Goal: Task Accomplishment & Management: Complete application form

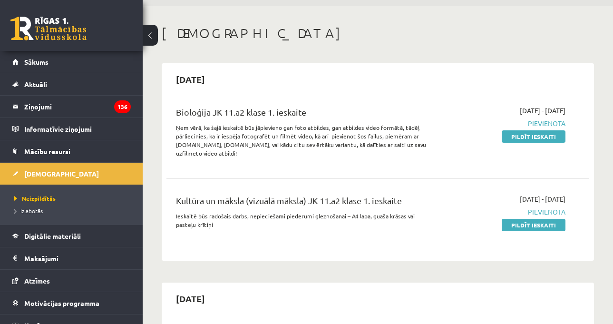
scroll to position [48, 0]
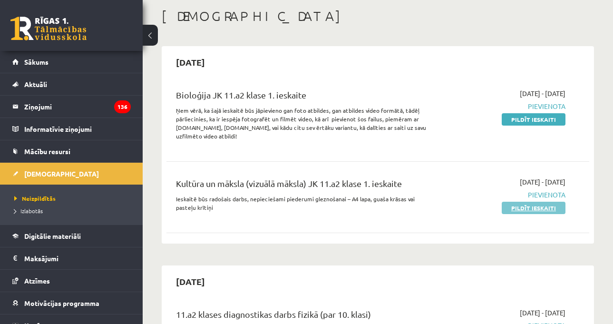
click at [545, 209] on link "Pildīt ieskaiti" at bounding box center [534, 208] width 64 height 12
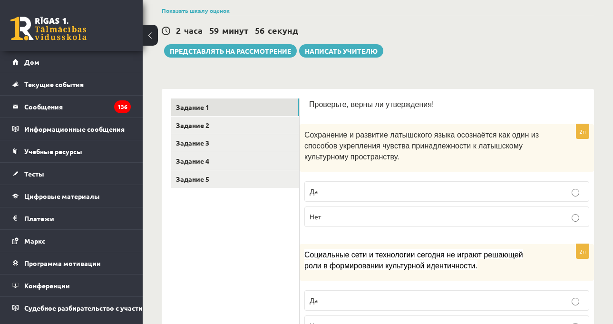
scroll to position [104, 0]
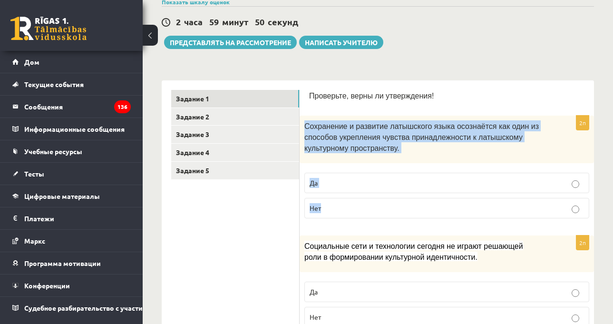
drag, startPoint x: 305, startPoint y: 125, endPoint x: 339, endPoint y: 197, distance: 80.0
click at [339, 197] on div "2п Сохранение и развитие латышского языка осознаётся как один из способов укреп…" at bounding box center [447, 171] width 294 height 110
drag, startPoint x: 337, startPoint y: 155, endPoint x: 344, endPoint y: 142, distance: 14.7
copy div "Сохранение и развитие латышского языка осознаётся как один из способов укреплен…"
click at [363, 179] on p "Да" at bounding box center [447, 183] width 274 height 10
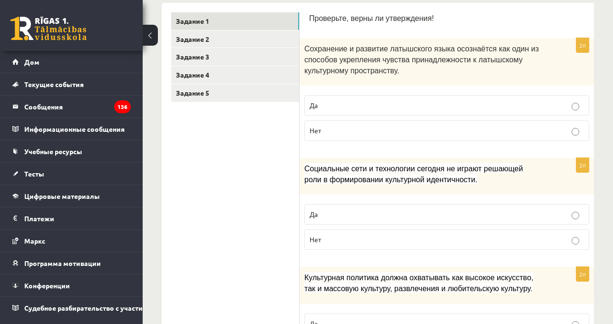
scroll to position [246, 0]
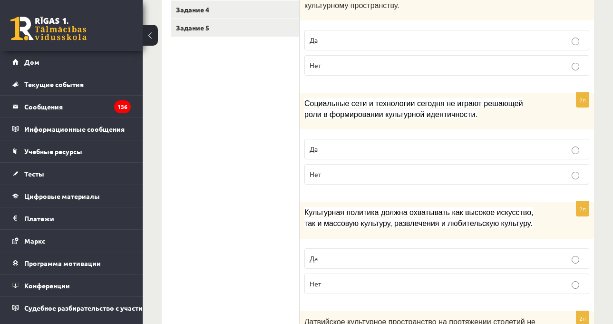
click at [420, 113] on font "Социальные сети и технологии сегодня не играют решающей роли в формировании кул…" at bounding box center [413, 108] width 219 height 19
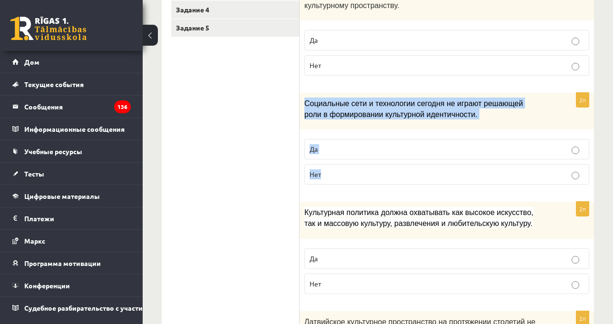
drag, startPoint x: 306, startPoint y: 104, endPoint x: 335, endPoint y: 171, distance: 73.5
click at [335, 171] on div "2п Социальные сети и технологии сегодня не играют решающей роли в формировании …" at bounding box center [447, 142] width 294 height 99
copy div "Социальные сети и технологии сегодня не играют решающей роли в формировании кул…"
click at [344, 167] on label "Нет" at bounding box center [446, 174] width 285 height 20
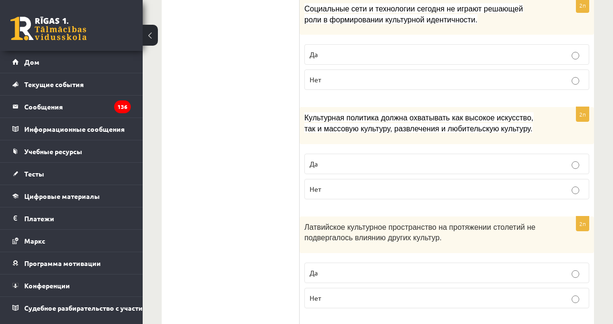
scroll to position [342, 0]
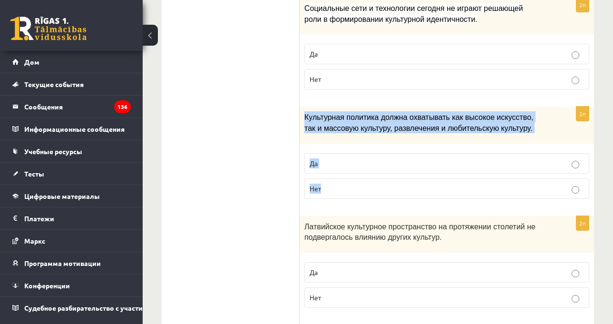
drag, startPoint x: 302, startPoint y: 118, endPoint x: 351, endPoint y: 189, distance: 86.4
click at [351, 189] on div "2п Культурная политика должна охватывать как высокое искусство, так и массовую …" at bounding box center [447, 156] width 294 height 99
copy div "Культурная политика должна охватывать как высокое искусство, так и массовую кул…"
click at [362, 162] on p "Да" at bounding box center [447, 163] width 274 height 10
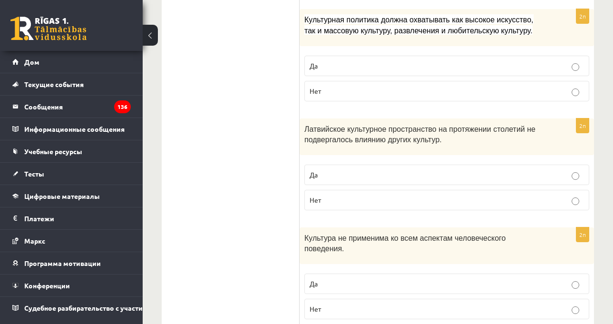
scroll to position [484, 0]
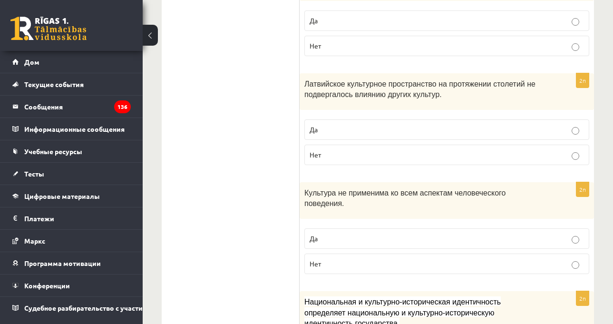
click at [452, 105] on div "Латвийское культурное пространство на протяжении столетий не подвергалось влиян…" at bounding box center [447, 91] width 294 height 37
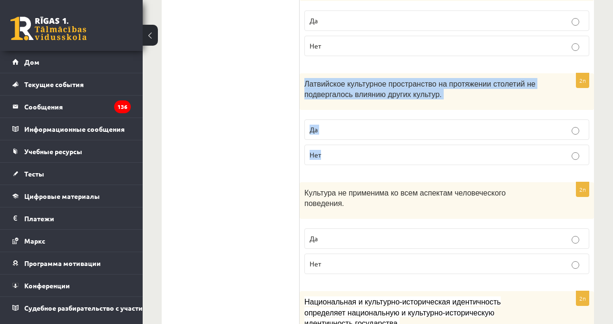
drag, startPoint x: 304, startPoint y: 83, endPoint x: 348, endPoint y: 106, distance: 49.8
click at [341, 159] on div "2п Латвийское культурное пространство на протяжении столетий не подвергалось вл…" at bounding box center [447, 122] width 294 height 99
copy div "Латвийское культурное пространство на протяжении столетий не подвергалось влиян…"
click at [370, 167] on fieldset "Да Нет" at bounding box center [446, 141] width 285 height 53
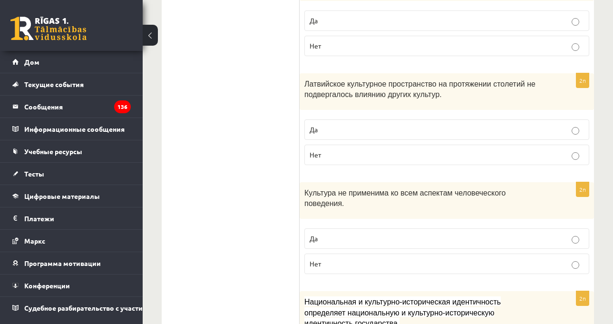
click at [378, 152] on p "Нет" at bounding box center [447, 155] width 274 height 10
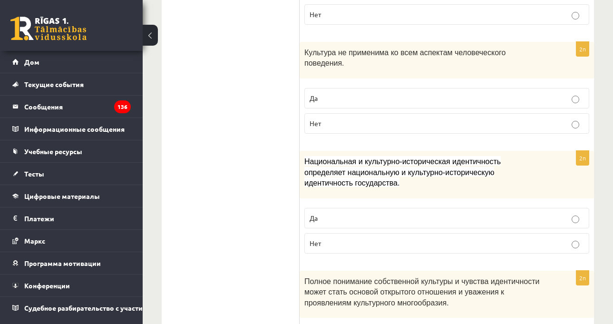
scroll to position [627, 0]
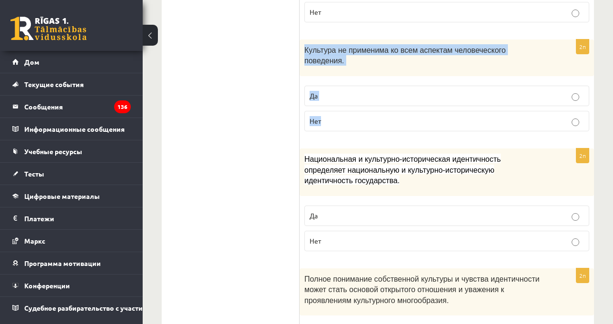
drag, startPoint x: 301, startPoint y: 52, endPoint x: 330, endPoint y: 117, distance: 71.1
click at [330, 117] on div "2п Культура не применима ко всем аспектам человеческого поведения. Да Нет" at bounding box center [447, 88] width 294 height 99
copy div "Культура не применима ко всем аспектам человеческого поведения. Да Нет"
click at [340, 86] on label "Да" at bounding box center [446, 96] width 285 height 20
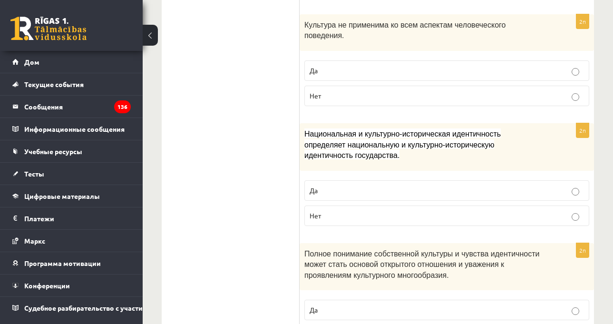
scroll to position [675, 0]
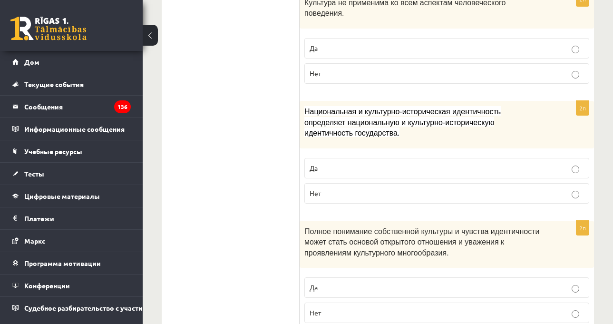
click at [544, 103] on div "Национальная и культурно-историческая идентичность определяет национальную и ку…" at bounding box center [447, 125] width 294 height 48
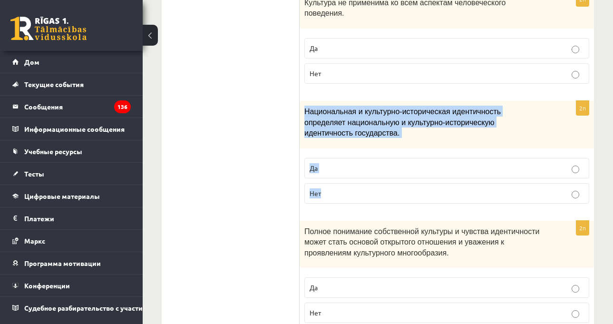
drag, startPoint x: 312, startPoint y: 117, endPoint x: 337, endPoint y: 169, distance: 58.3
click at [337, 169] on div "2п Национальная и культурно-историческая идентичность определяет национальную и…" at bounding box center [447, 156] width 294 height 110
copy div "Национальная и культурно-историческая идентичность определяет национальную и ку…"
drag, startPoint x: 313, startPoint y: 132, endPoint x: 331, endPoint y: 147, distance: 23.6
click at [314, 153] on fieldset "Да Нет" at bounding box center [446, 179] width 285 height 53
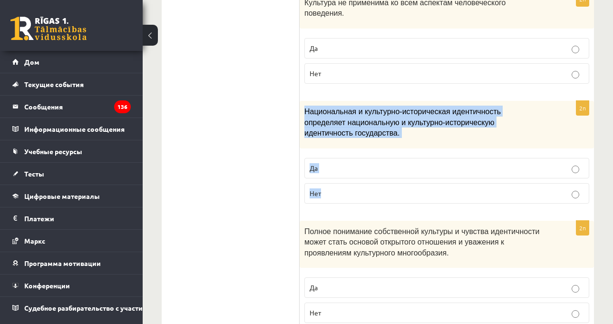
click at [332, 163] on p "Да" at bounding box center [447, 168] width 274 height 10
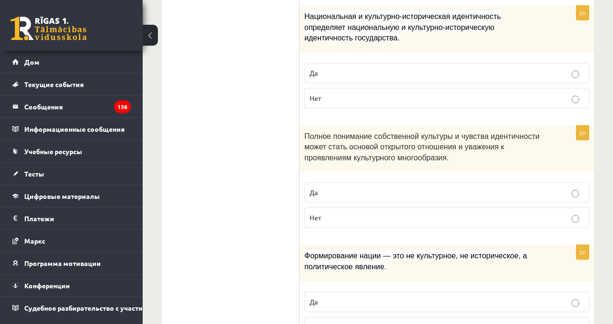
scroll to position [817, 0]
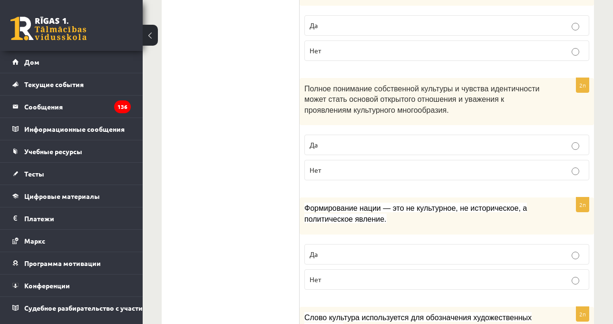
click at [459, 91] on p "Полное понимание собственной культуры и чувства идентичности может стать осново…" at bounding box center [422, 99] width 237 height 32
click at [431, 106] on div "2п Полное понимание собственной культуры и чувства идентичности может стать осн…" at bounding box center [447, 133] width 294 height 110
click at [427, 98] on div "Полное понимание собственной культуры и чувства идентичности может стать осново…" at bounding box center [447, 102] width 294 height 48
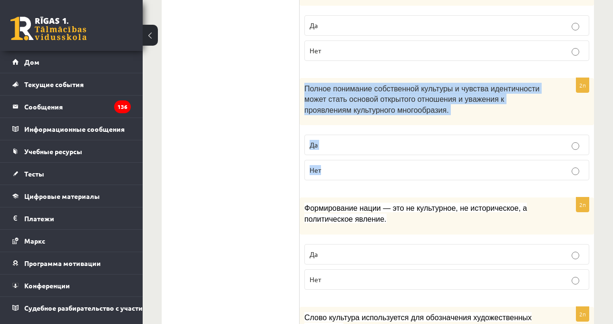
drag, startPoint x: 304, startPoint y: 66, endPoint x: 351, endPoint y: 104, distance: 60.3
click at [344, 157] on div "2п Полное понимание собственной культуры и чувства идентичности может стать осн…" at bounding box center [447, 133] width 294 height 110
copy div "Полное понимание собственной культуры и чувства идентичности может стать осново…"
click at [387, 83] on p "Полное понимание собственной культуры и чувства идентичности может стать осново…" at bounding box center [422, 99] width 237 height 32
drag, startPoint x: 303, startPoint y: 68, endPoint x: 350, endPoint y: 118, distance: 68.6
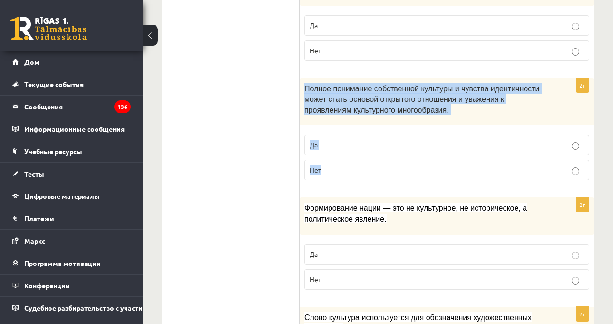
click at [354, 142] on div "2п Полное понимание собственной культуры и чувства идентичности может стать осн…" at bounding box center [447, 133] width 294 height 110
copy div "Полное понимание собственной культуры и чувства идентичности может стать осново…"
click at [383, 130] on fieldset "Да Нет" at bounding box center [446, 156] width 285 height 53
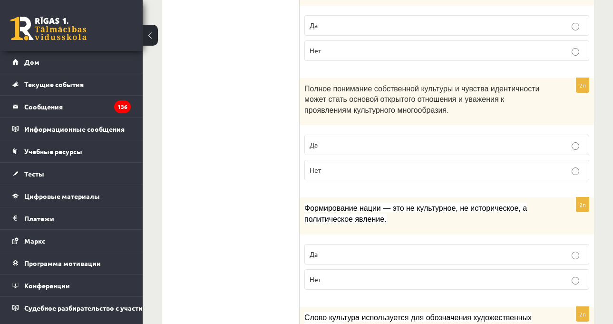
click at [384, 135] on label "Да" at bounding box center [446, 145] width 285 height 20
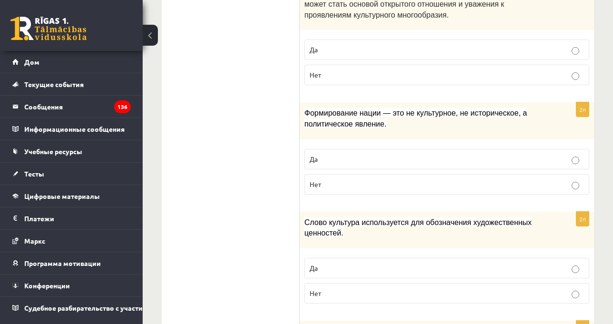
click at [423, 108] on p "Формирование нации — это не культурное, не историческое, а политическое явление." at bounding box center [422, 117] width 237 height 21
click at [414, 112] on div "Формирование нации — это не культурное, не историческое, а политическое явление." at bounding box center [447, 120] width 294 height 37
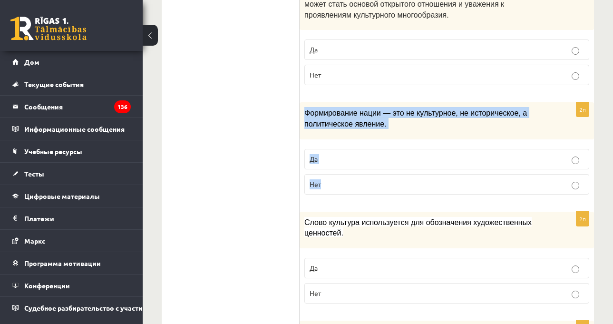
drag, startPoint x: 305, startPoint y: 91, endPoint x: 341, endPoint y: 156, distance: 74.3
click at [341, 156] on div "2п Формирование нации — это не культурное, не историческое, а политическое явле…" at bounding box center [447, 151] width 294 height 99
copy div "Формирование нации — это не культурное, не историческое, а политическое явление…"
click at [419, 179] on p "Нет" at bounding box center [447, 184] width 274 height 10
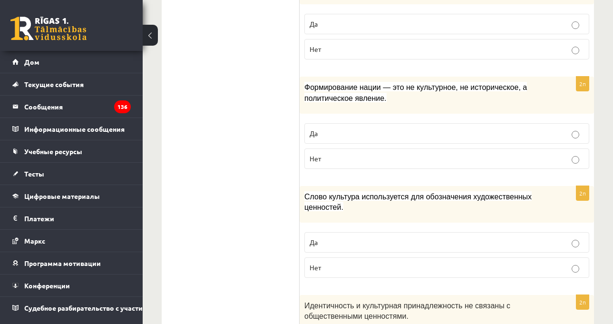
scroll to position [960, 0]
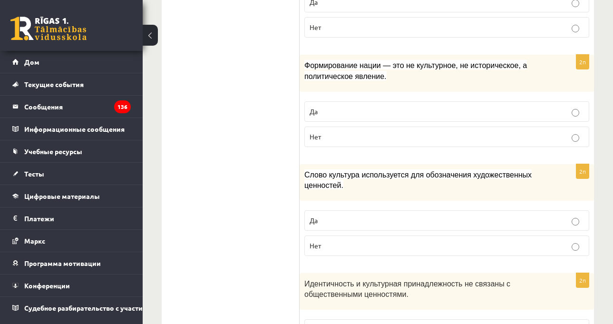
click at [488, 171] on font "Слово культура используется для обозначения художественных ценностей." at bounding box center [417, 180] width 227 height 19
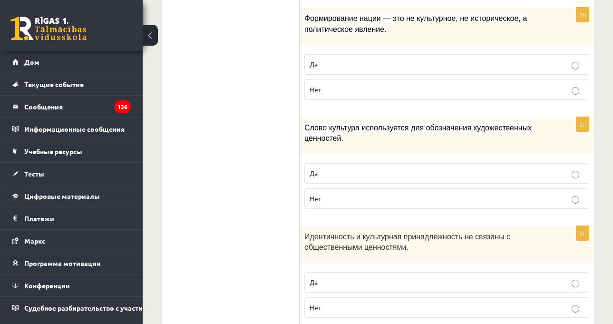
scroll to position [1008, 0]
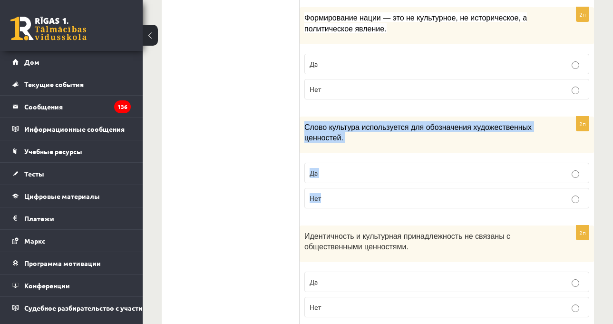
drag, startPoint x: 304, startPoint y: 106, endPoint x: 331, endPoint y: 164, distance: 63.9
click at [331, 164] on div "2п Слово культура используется для обозначения художественных ценностей. Да Нет" at bounding box center [447, 166] width 294 height 99
copy div "Слово культура используется для обозначения художественных ценностей. Да Нет"
drag, startPoint x: 355, startPoint y: 183, endPoint x: 282, endPoint y: 74, distance: 131.3
click at [355, 188] on label "Нет" at bounding box center [446, 198] width 285 height 20
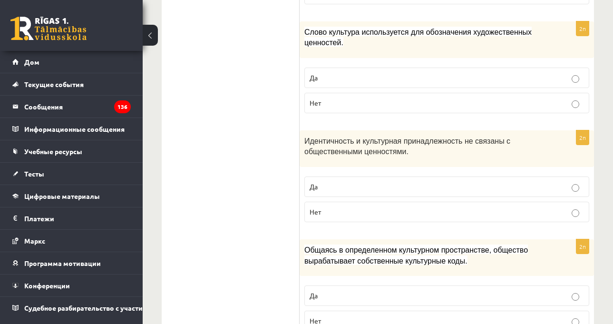
click at [529, 130] on div "Идентичность и культурная принадлежность не связаны с общественными ценностями." at bounding box center [447, 148] width 294 height 37
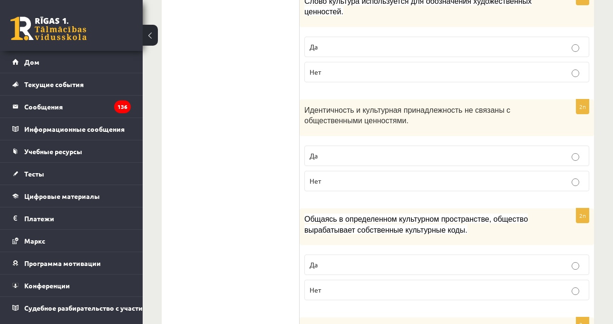
scroll to position [1150, 0]
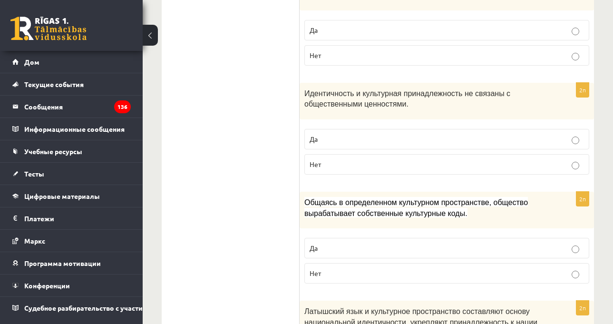
click at [431, 91] on div "Идентичность и культурная принадлежность не связаны с общественными ценностями." at bounding box center [447, 101] width 294 height 37
click at [429, 91] on div "Идентичность и культурная принадлежность не связаны с общественными ценностями." at bounding box center [447, 101] width 294 height 37
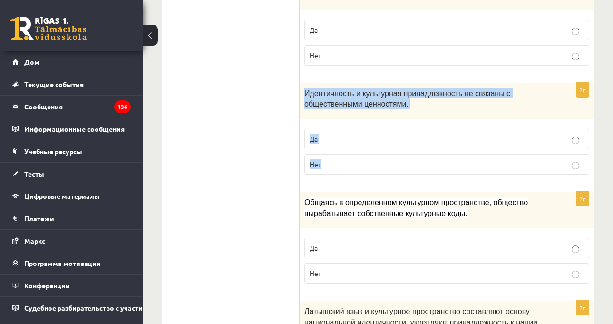
drag, startPoint x: 304, startPoint y: 74, endPoint x: 338, endPoint y: 101, distance: 42.6
click at [343, 141] on div "2п Идентичность и культурная принадлежность не связаны с общественными ценностя…" at bounding box center [447, 132] width 294 height 99
click at [351, 159] on p "Нет" at bounding box center [447, 164] width 274 height 10
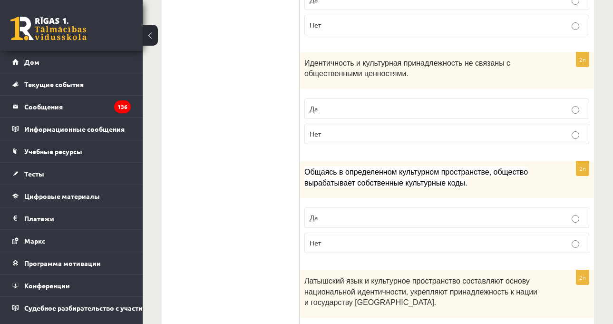
scroll to position [1198, 0]
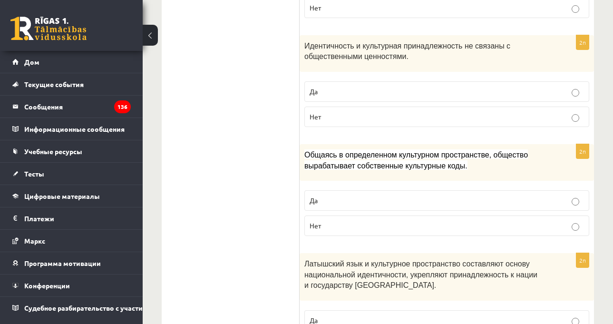
click at [376, 196] on p "Да" at bounding box center [447, 201] width 274 height 10
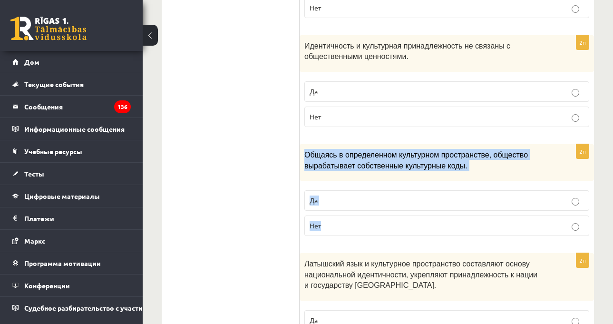
drag, startPoint x: 307, startPoint y: 133, endPoint x: 340, endPoint y: 222, distance: 94.4
click at [340, 222] on div "2п Общаясь в определенном культурном пространстве, общество вырабатывает собств…" at bounding box center [447, 193] width 294 height 99
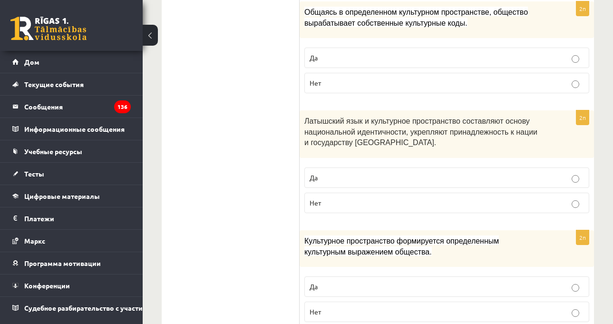
drag, startPoint x: 439, startPoint y: 107, endPoint x: 424, endPoint y: 106, distance: 14.8
click at [439, 117] on font "Латышский язык и культурное пространство составляют основу национальной идентич…" at bounding box center [420, 131] width 233 height 29
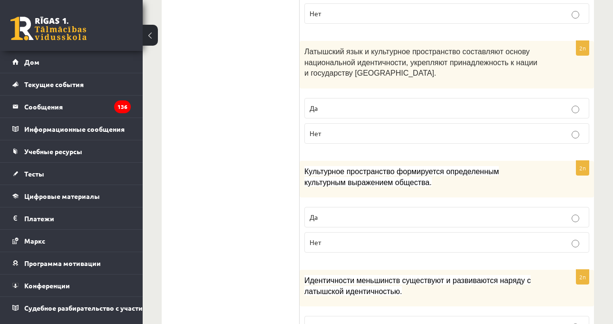
scroll to position [1388, 0]
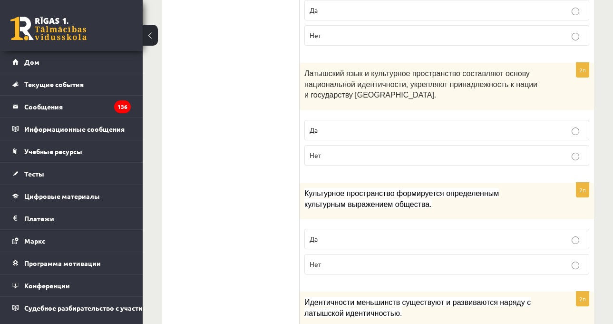
click at [434, 81] on div "Латышский язык и культурное пространство составляют основу национальной идентич…" at bounding box center [447, 87] width 294 height 48
click at [437, 83] on div "Латышский язык и культурное пространство составляют основу национальной идентич…" at bounding box center [447, 87] width 294 height 48
click at [471, 74] on p "Латышский язык и культурное пространство составляют основу национальной идентич…" at bounding box center [422, 84] width 237 height 32
click at [436, 77] on p "Латышский язык и культурное пространство составляют основу национальной идентич…" at bounding box center [422, 84] width 237 height 32
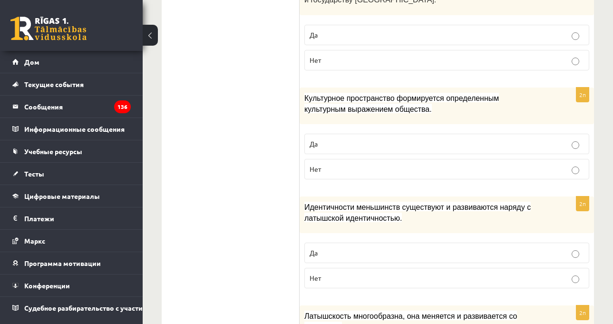
scroll to position [1561, 0]
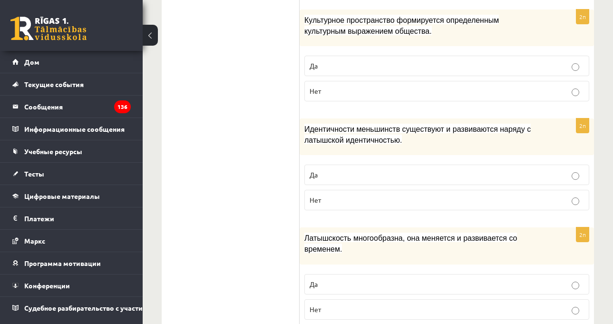
click at [328, 304] on p "Нет" at bounding box center [447, 309] width 274 height 10
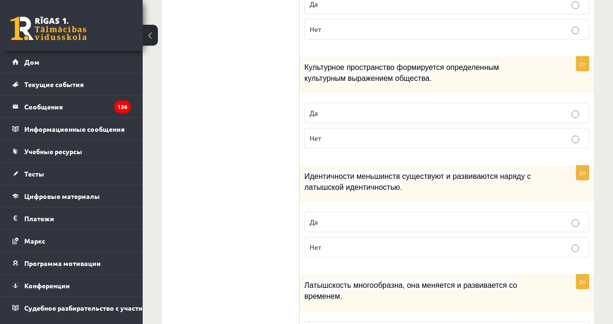
scroll to position [1514, 0]
click at [438, 171] on p "Идентичности меньшинств существуют и развиваются наряду с латышской идентичност…" at bounding box center [422, 181] width 237 height 21
click at [405, 173] on font "Идентичности меньшинств существуют и развиваются наряду с латышской идентичност…" at bounding box center [417, 182] width 226 height 19
click at [409, 173] on font "Идентичности меньшинств существуют и развиваются наряду с латышской идентичност…" at bounding box center [417, 182] width 226 height 19
click at [414, 217] on p "Да" at bounding box center [447, 222] width 274 height 10
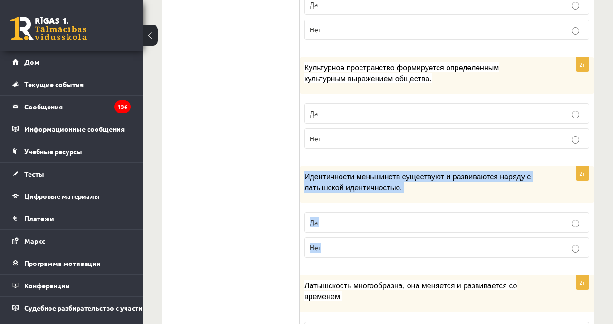
drag, startPoint x: 302, startPoint y: 155, endPoint x: 356, endPoint y: 184, distance: 61.3
click at [356, 219] on div "2п Идентичности меньшинств существуют и развиваются наряду с латышской идентичн…" at bounding box center [447, 215] width 294 height 99
click at [364, 217] on p "Да" at bounding box center [447, 222] width 274 height 10
click at [371, 173] on font "Идентичности меньшинств существуют и развиваются наряду с латышской идентичност…" at bounding box center [417, 182] width 226 height 19
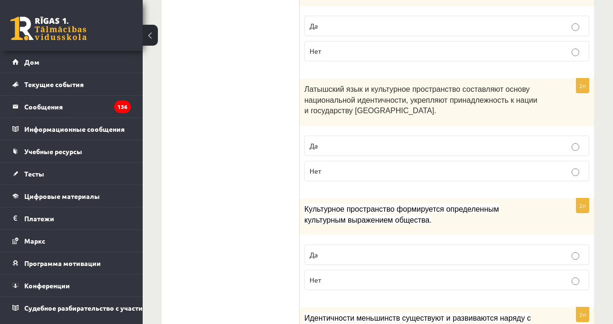
scroll to position [1419, 0]
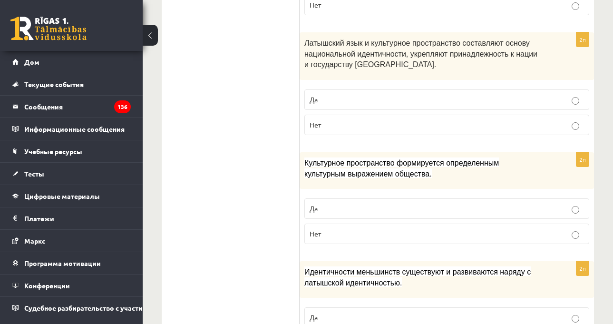
click at [409, 52] on div "Латышский язык и культурное пространство составляют основу национальной идентич…" at bounding box center [447, 56] width 294 height 48
click at [395, 204] on p "Да" at bounding box center [447, 209] width 274 height 10
click at [386, 159] on div "Культурное пространство формируется определенным культурным выражением общества." at bounding box center [447, 170] width 294 height 37
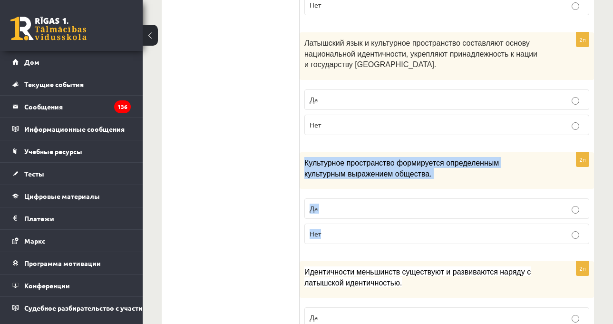
drag, startPoint x: 305, startPoint y: 141, endPoint x: 347, endPoint y: 173, distance: 53.3
click at [346, 208] on div "2п Культурное пространство формируется определенным культурным выражением общес…" at bounding box center [447, 201] width 294 height 99
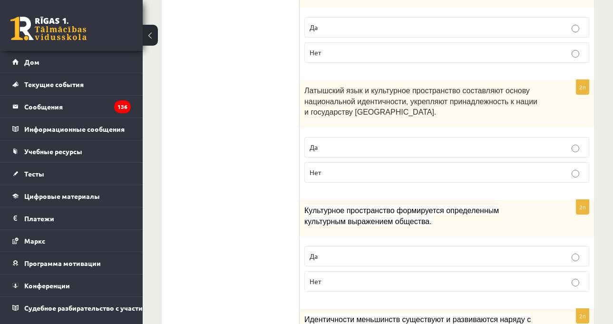
click at [326, 87] on font "Латышский язык и культурное пространство составляют основу национальной идентич…" at bounding box center [420, 101] width 233 height 29
click at [390, 93] on p "Латышский язык и культурное пространство составляют основу национальной идентич…" at bounding box center [422, 101] width 237 height 32
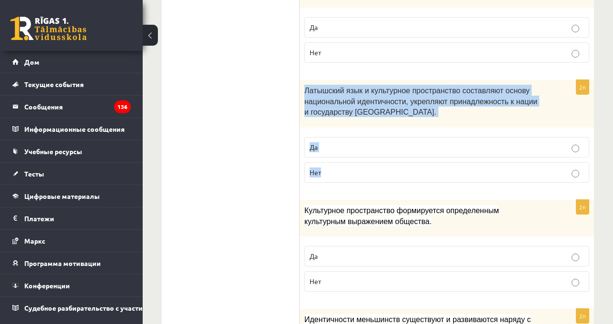
drag, startPoint x: 305, startPoint y: 68, endPoint x: 347, endPoint y: 148, distance: 90.6
click at [347, 148] on div "2п Латышский язык и культурное пространство составляют основу национальной иден…" at bounding box center [447, 135] width 294 height 110
click at [361, 142] on p "Да" at bounding box center [447, 147] width 274 height 10
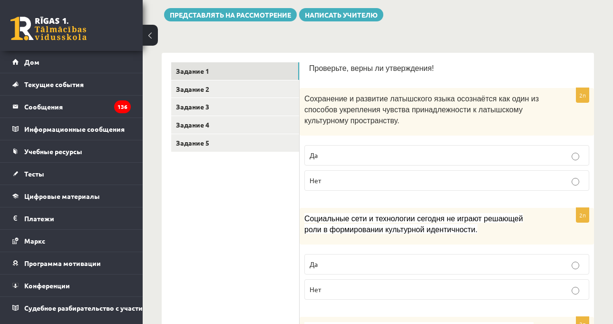
scroll to position [111, 0]
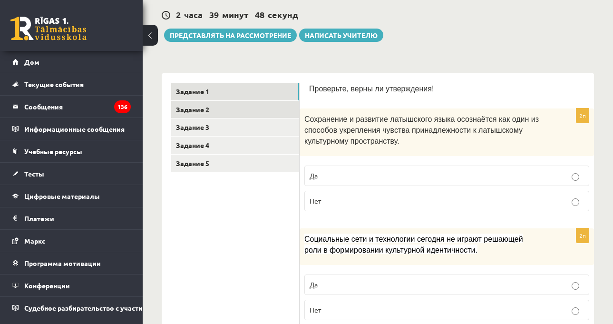
click at [255, 112] on link "Задание 2" at bounding box center [235, 110] width 128 height 18
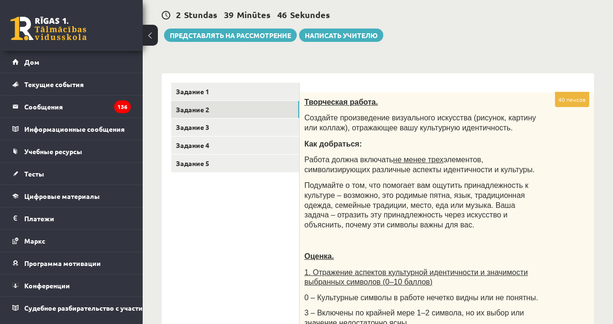
scroll to position [0, 0]
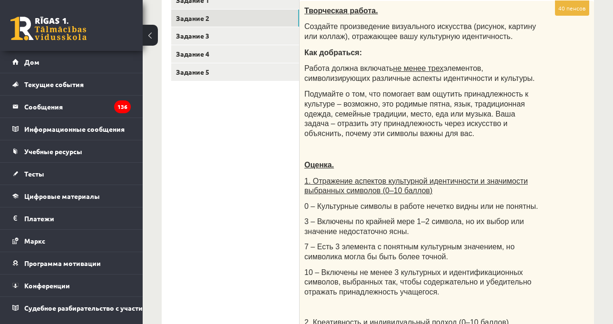
scroll to position [206, 0]
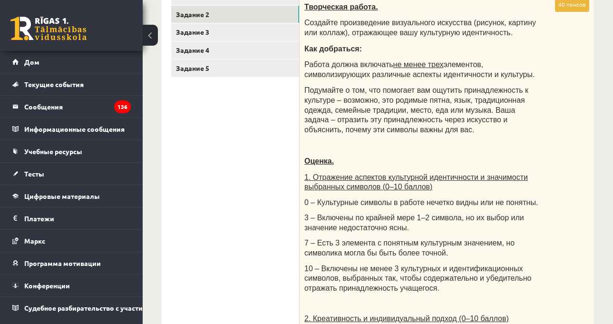
click at [530, 157] on p "Оценка." at bounding box center [422, 161] width 237 height 10
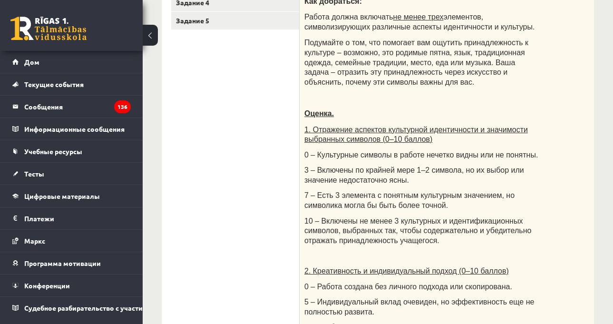
click at [530, 157] on p "0 – Культурные символы в работе нечетко видны или не понятны." at bounding box center [422, 155] width 237 height 10
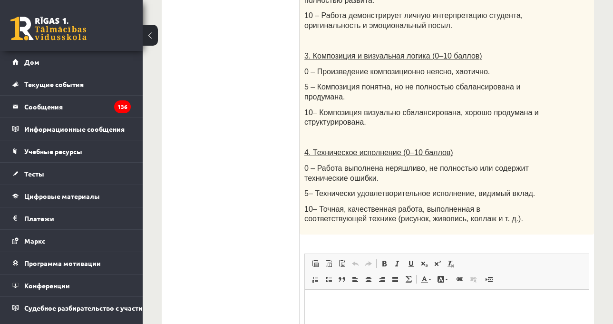
scroll to position [437, 0]
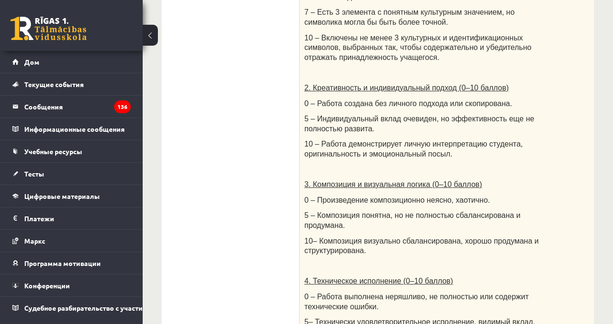
click at [530, 157] on p "10 – Работа демонстрирует личную интерпретацию студента, оригинальность и эмоци…" at bounding box center [422, 149] width 237 height 20
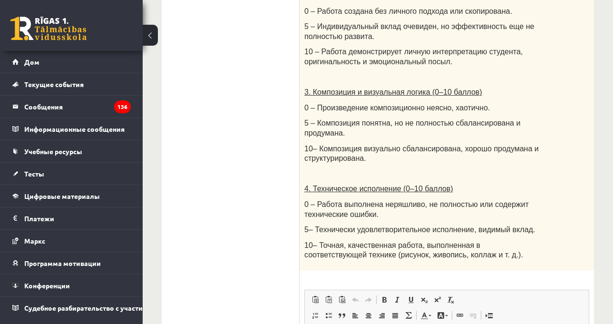
scroll to position [532, 0]
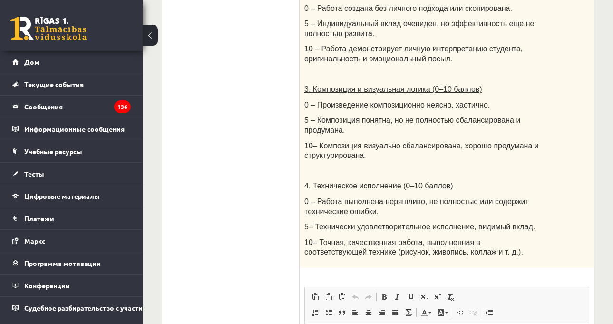
click at [530, 157] on p "10– Композиция визуально сбалансирована, хорошо продумана и структурирована." at bounding box center [422, 151] width 237 height 20
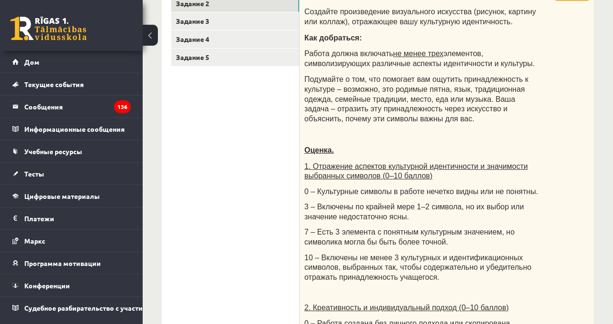
scroll to position [151, 0]
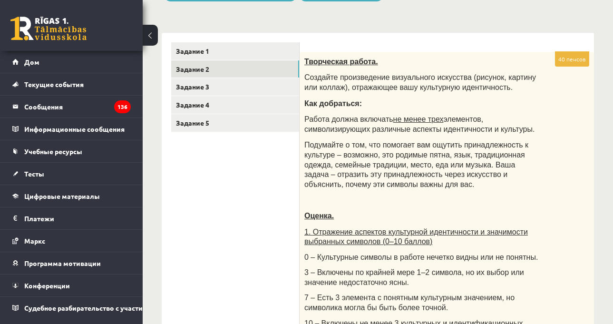
click at [532, 174] on p "Подумайте о том, что помогает вам ощутить принадлежность к культуре – возможно,…" at bounding box center [422, 164] width 237 height 49
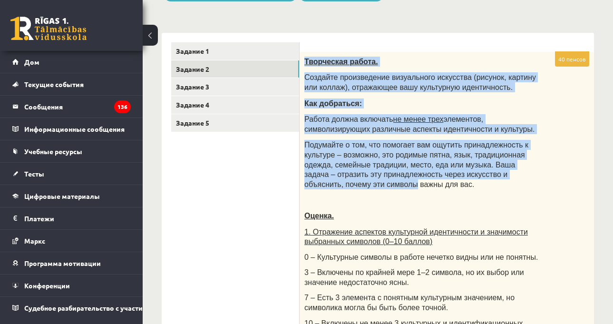
drag, startPoint x: 305, startPoint y: 61, endPoint x: 525, endPoint y: 175, distance: 247.7
click at [367, 153] on font "Подумайте о том, что помогает вам ощутить принадлежность к культуре – возможно,…" at bounding box center [416, 164] width 224 height 47
drag, startPoint x: 304, startPoint y: 61, endPoint x: 374, endPoint y: 182, distance: 139.9
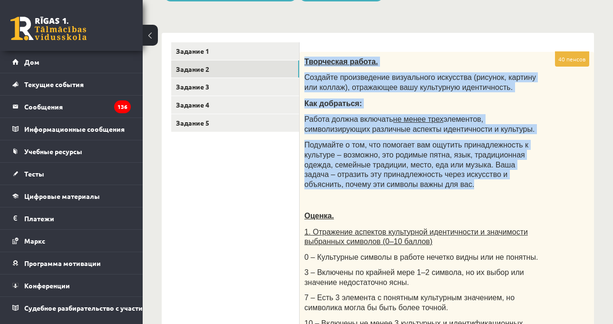
click at [374, 182] on p "Подумайте о том, что помогает вам ощутить принадлежность к культуре – возможно,…" at bounding box center [422, 164] width 237 height 49
drag, startPoint x: 304, startPoint y: 61, endPoint x: 374, endPoint y: 186, distance: 143.2
click at [424, 141] on font "Подумайте о том, что помогает вам ощутить принадлежность к культуре – возможно,…" at bounding box center [416, 164] width 224 height 47
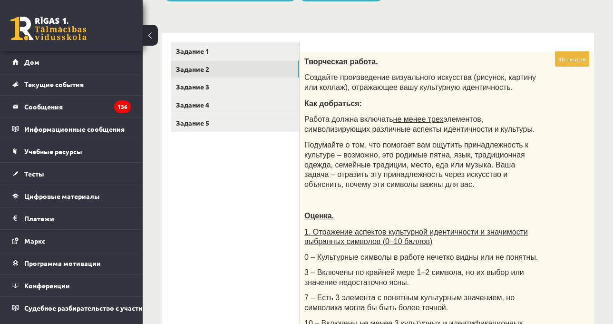
drag, startPoint x: 474, startPoint y: 121, endPoint x: 466, endPoint y: 132, distance: 13.7
click at [466, 132] on p "Работа должна включать не менее трех элементов, символизирующих различные аспек…" at bounding box center [422, 124] width 237 height 20
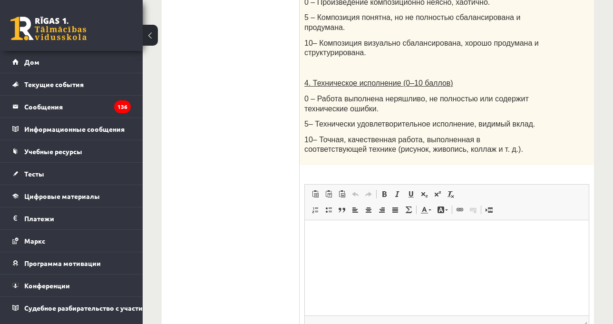
scroll to position [722, 0]
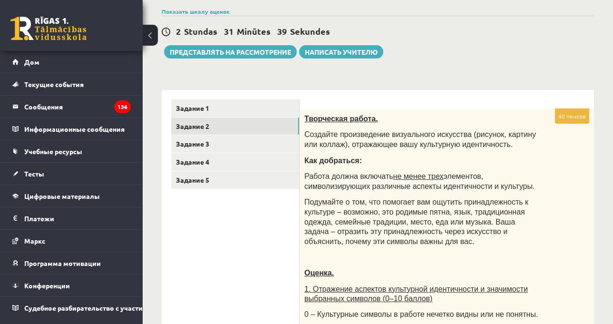
scroll to position [39, 0]
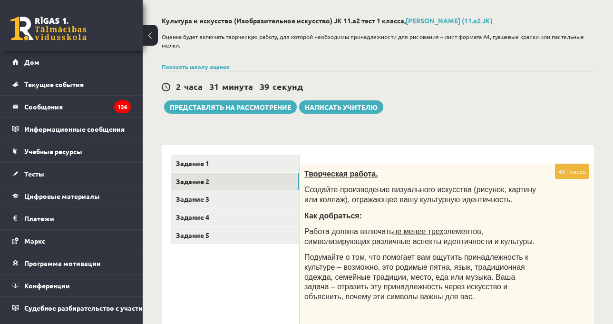
click at [428, 192] on font "Создайте произведение визуального искусства (рисунок, картину или коллаж), отра…" at bounding box center [420, 195] width 232 height 18
click at [270, 199] on link "Задание 3" at bounding box center [235, 199] width 128 height 18
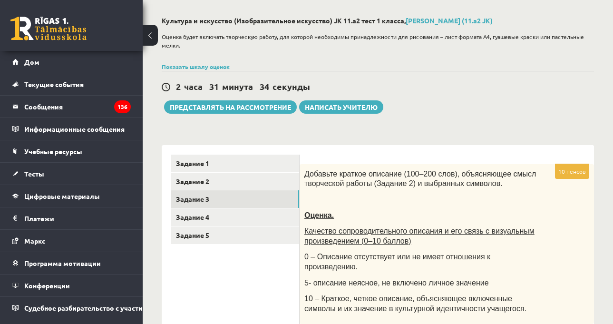
scroll to position [87, 0]
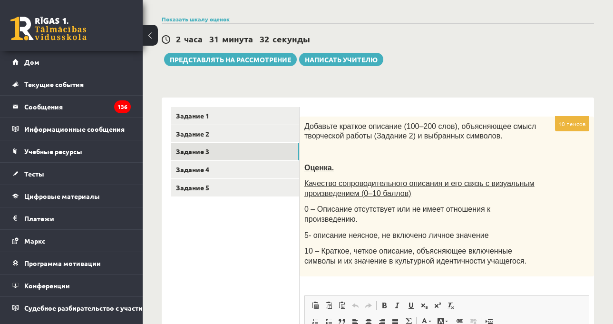
click at [441, 216] on div "Добавьте краткое описание (100–200 слов), объясняющее смысл творческой работы (…" at bounding box center [447, 197] width 294 height 160
click at [488, 219] on div "Добавьте краткое описание (100–200 слов), объясняющее смысл творческой работы (…" at bounding box center [447, 197] width 294 height 160
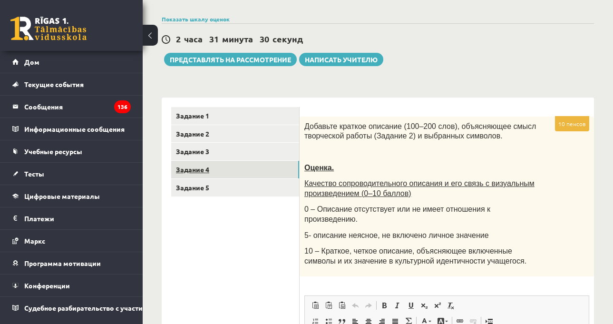
click at [249, 169] on link "Задание 4" at bounding box center [235, 170] width 128 height 18
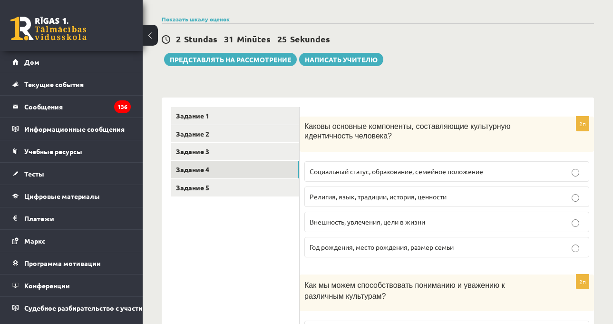
click at [456, 188] on label "Религия, язык, традиции, история, ценности" at bounding box center [446, 196] width 285 height 20
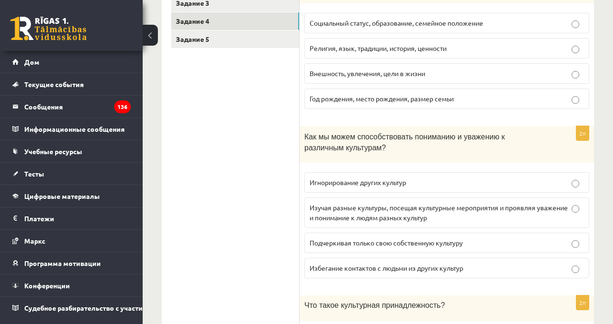
scroll to position [324, 0]
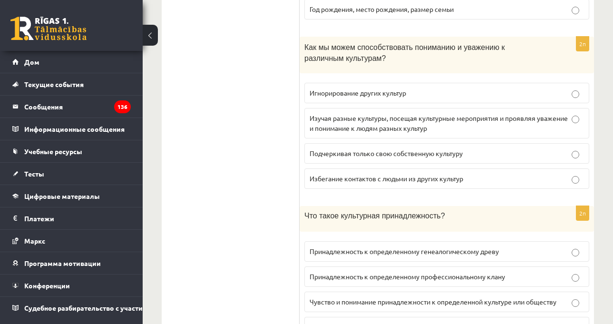
click at [568, 123] on p "Изучая разные культуры, посещая культурные мероприятия и проявляя уважение и по…" at bounding box center [447, 123] width 274 height 20
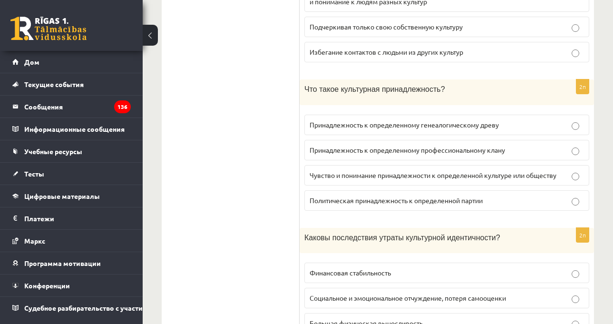
scroll to position [467, 0]
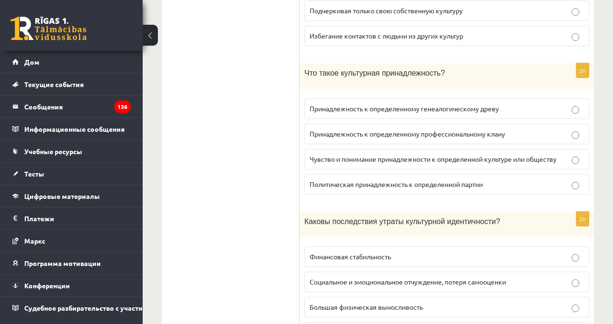
click at [547, 154] on label "Чувство и понимание принадлежности к определенной культуре или обществу" at bounding box center [446, 159] width 285 height 20
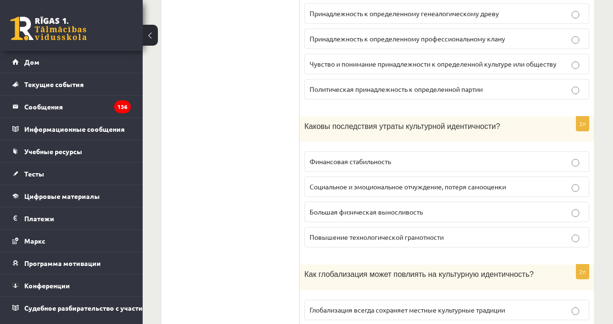
scroll to position [610, 0]
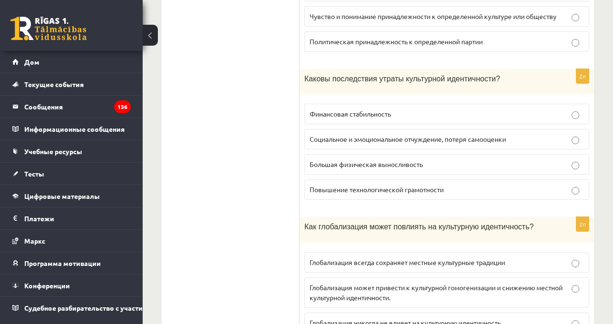
click at [600, 179] on div "Культура и искусство (Изобразительное искусство) JK 11.a2 тест 1 класса, [PERSO…" at bounding box center [378, 312] width 470 height 1770
click at [595, 165] on div "Культура и искусство (Изобразительное искусство) JK 11.a2 тест 1 класса, [PERSO…" at bounding box center [378, 312] width 470 height 1770
click at [596, 165] on div "Культура и искусство (Изобразительное искусство) JK 11.a2 тест 1 класса, [PERSO…" at bounding box center [378, 312] width 470 height 1770
click at [603, 172] on div "Культура и искусство (Изобразительное искусство) JK 11.a2 тест 1 класса, [PERSO…" at bounding box center [378, 312] width 470 height 1770
click at [558, 140] on p "Социальное и эмоциональное отчуждение, потеря самооценки" at bounding box center [447, 139] width 274 height 10
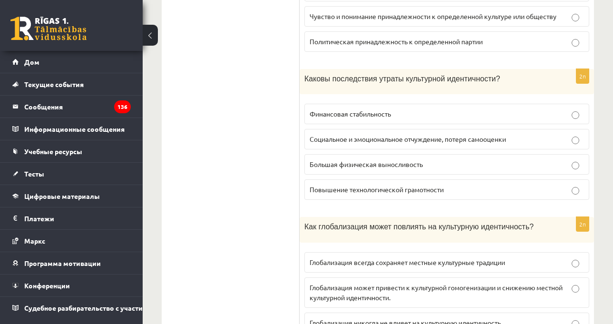
click at [603, 148] on div "Культура и искусство (Изобразительное искусство) JK 11.a2 тест 1 класса, [PERSO…" at bounding box center [378, 312] width 470 height 1770
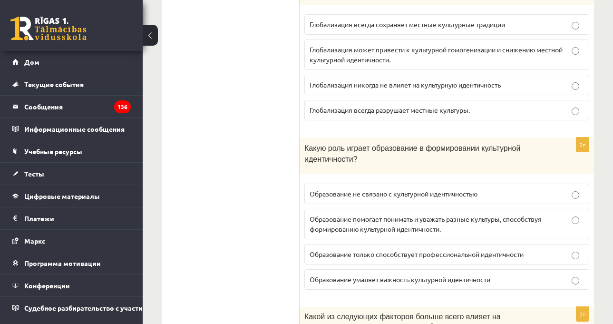
scroll to position [800, 0]
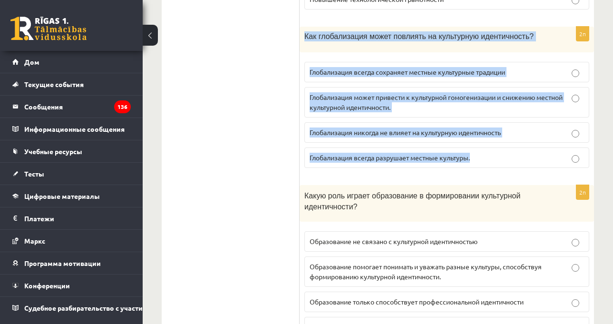
drag, startPoint x: 304, startPoint y: 35, endPoint x: 481, endPoint y: 150, distance: 211.5
click at [481, 150] on div "2п Как глобализация может повлиять на культурную идентичность? Глобализация все…" at bounding box center [447, 101] width 294 height 149
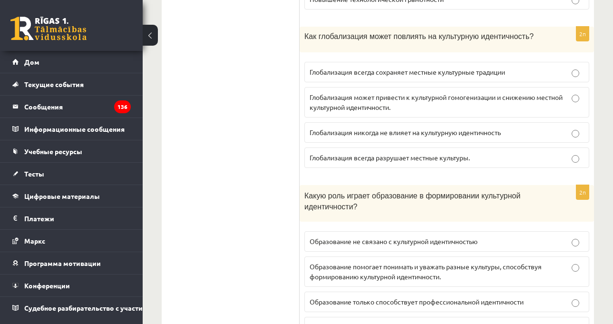
click at [283, 117] on ul "Задание 1 Задание 2 Задание 3 Задание 4 Задание 5" at bounding box center [235, 185] width 128 height 1585
click at [392, 93] on p "Глобализация может привести к культурной гомогенизации и снижению местной культ…" at bounding box center [447, 102] width 274 height 20
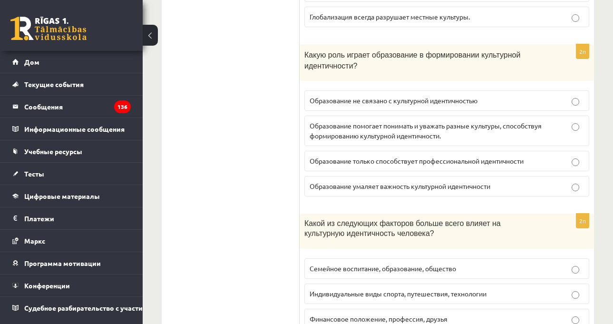
scroll to position [943, 0]
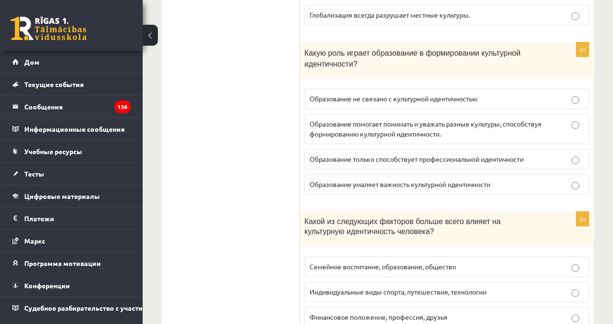
click at [422, 70] on div "Какую роль играет образование в формировании культурной идентичности?" at bounding box center [447, 60] width 294 height 37
click at [426, 69] on div "Какую роль играет образование в формировании культурной идентичности?" at bounding box center [447, 60] width 294 height 37
click at [428, 96] on font "Образование не связано с культурной идентичностью" at bounding box center [394, 98] width 168 height 9
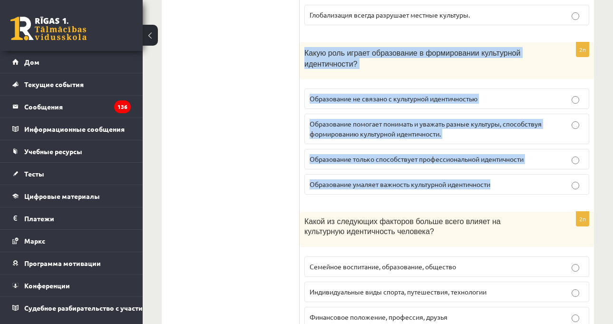
drag, startPoint x: 305, startPoint y: 52, endPoint x: 472, endPoint y: 153, distance: 195.1
click at [509, 186] on div "2п Какую роль играет образование в формировании культурной идентичности? Образо…" at bounding box center [447, 122] width 294 height 160
click at [492, 129] on p "Образование помогает понимать и уважать разные культуры, способствуя формирован…" at bounding box center [447, 129] width 274 height 20
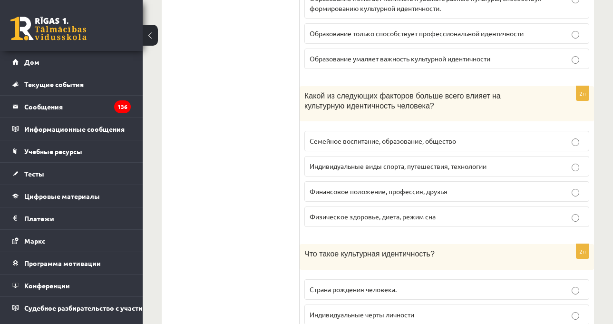
scroll to position [1086, 0]
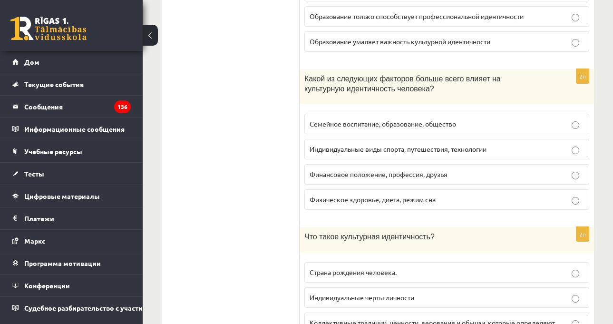
click at [511, 102] on div "Какой из следующих факторов больше всего влияет на культурную идентичность чело…" at bounding box center [447, 86] width 294 height 35
click at [412, 98] on div "Какой из следующих факторов больше всего влияет на культурную идентичность чело…" at bounding box center [447, 86] width 294 height 35
click at [411, 97] on div "Какой из следующих факторов больше всего влияет на культурную идентичность чело…" at bounding box center [447, 86] width 294 height 35
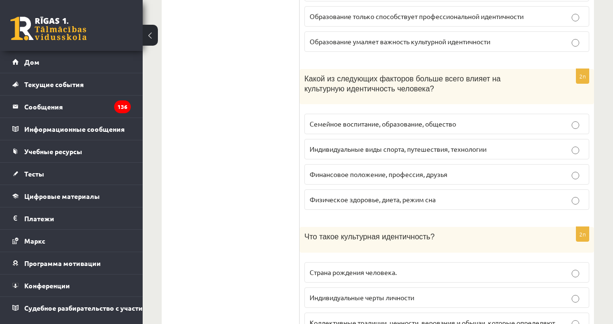
click at [435, 122] on font "Семейное воспитание, образование, общество" at bounding box center [383, 123] width 147 height 9
click at [448, 87] on p "Какой из следующих факторов больше всего влияет на культурную идентичность чело…" at bounding box center [422, 84] width 237 height 20
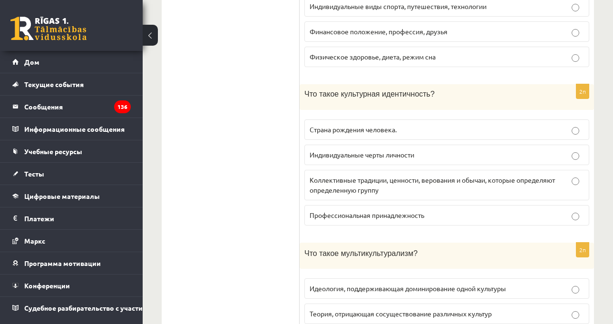
drag, startPoint x: 497, startPoint y: 108, endPoint x: 494, endPoint y: 88, distance: 19.7
click at [499, 101] on div "Что такое культурная идентичность?" at bounding box center [447, 97] width 294 height 26
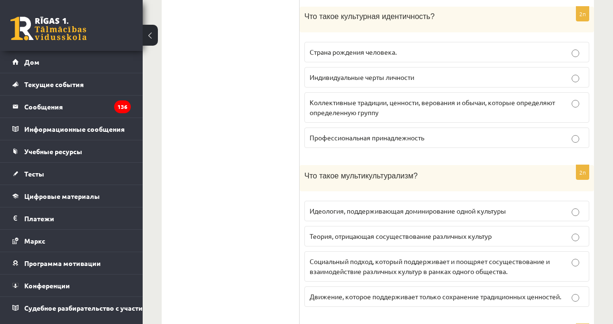
scroll to position [1276, 0]
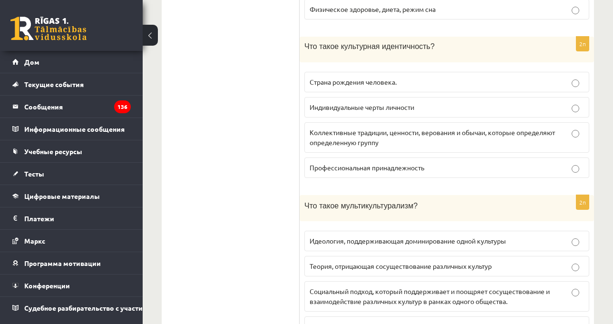
click at [500, 59] on div "Что такое культурная идентичность?" at bounding box center [447, 50] width 294 height 26
click at [488, 74] on label "Страна рождения человека." at bounding box center [446, 82] width 285 height 20
click at [491, 49] on p "Что такое культурная идентичность?" at bounding box center [422, 46] width 237 height 10
click at [482, 137] on p "Коллективные традиции, ценности, верования и обычаи, которые определяют определ…" at bounding box center [447, 137] width 274 height 20
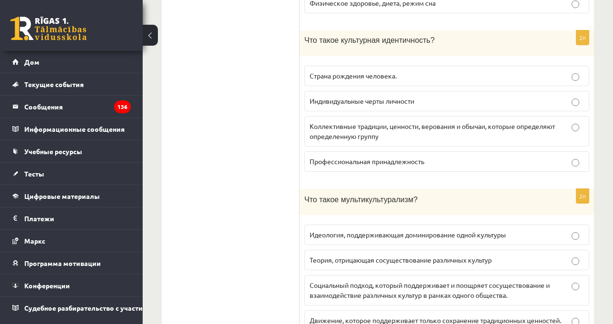
scroll to position [1371, 0]
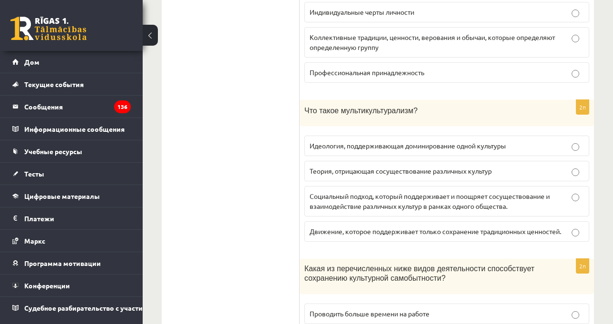
click at [520, 119] on div "Что такое мультикультурализм?" at bounding box center [447, 113] width 294 height 26
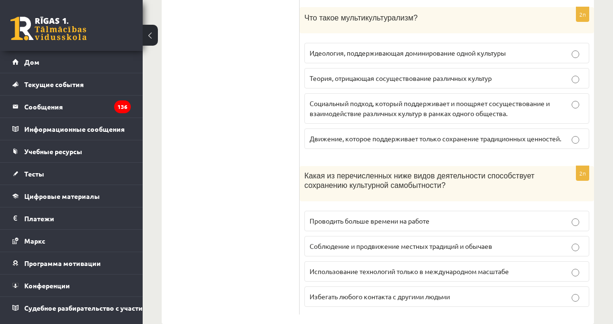
scroll to position [1466, 0]
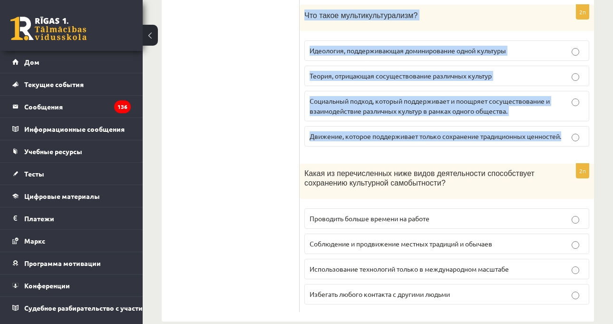
drag, startPoint x: 302, startPoint y: 16, endPoint x: 568, endPoint y: 135, distance: 291.1
click at [568, 137] on div "2п Что такое мультикультурализм? Идеология, поддерживающая доминирование одной …" at bounding box center [447, 79] width 294 height 149
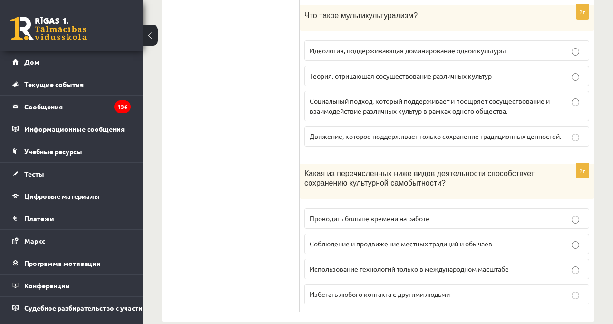
click at [355, 95] on label "Социальный подход, который поддерживает и поощряет сосуществование и взаимодейс…" at bounding box center [446, 106] width 285 height 30
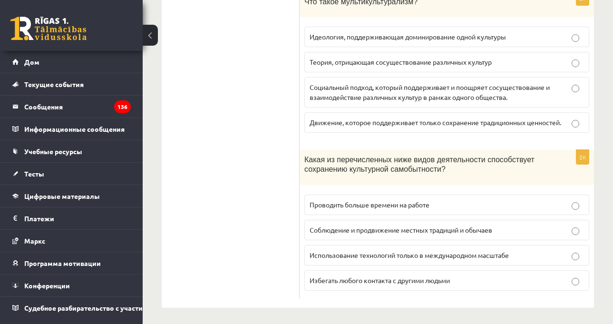
scroll to position [1484, 0]
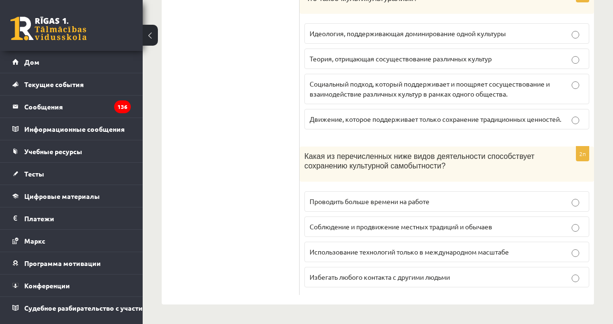
click at [481, 166] on p "Какая из перечисленных ниже видов деятельности способствует сохранению культурн…" at bounding box center [422, 161] width 237 height 20
click at [466, 171] on div "Какая из перечисленных ниже видов деятельности способствует сохранению культурн…" at bounding box center [447, 164] width 294 height 35
click at [464, 173] on div "Какая из перечисленных ниже видов деятельности способствует сохранению культурн…" at bounding box center [447, 164] width 294 height 35
click at [459, 228] on font "Соблюдение и продвижение местных традиций и обычаев" at bounding box center [401, 226] width 183 height 9
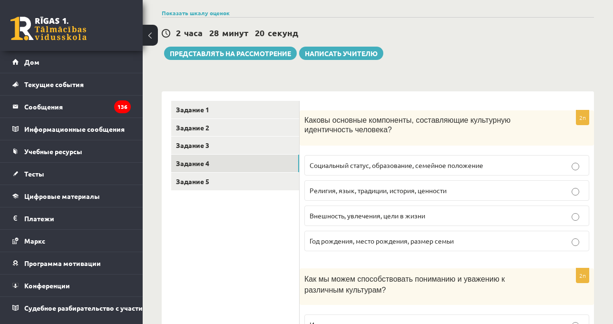
scroll to position [87, 0]
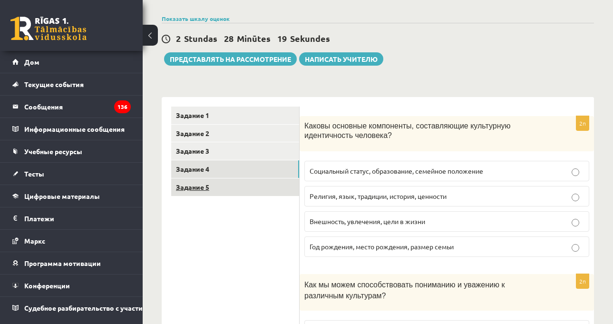
click at [255, 184] on link "Задание 5" at bounding box center [235, 187] width 128 height 18
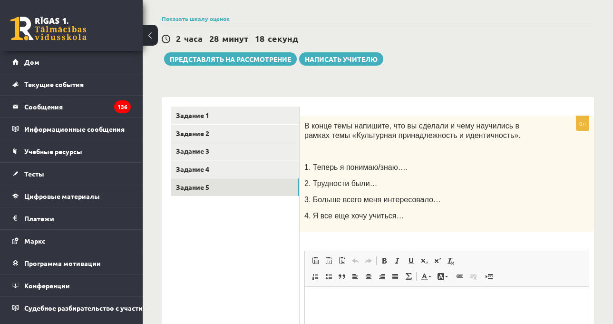
scroll to position [0, 0]
click at [249, 153] on link "Задание 3" at bounding box center [235, 151] width 128 height 18
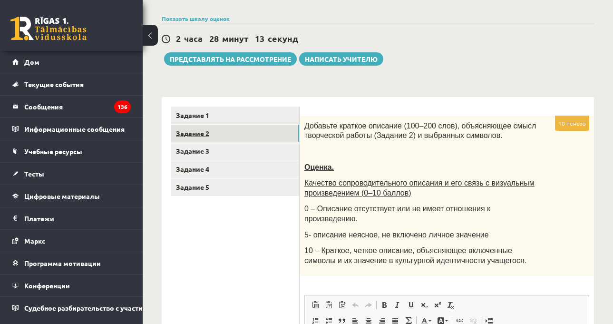
click at [256, 138] on link "Задание 2" at bounding box center [235, 134] width 128 height 18
